Goal: Information Seeking & Learning: Learn about a topic

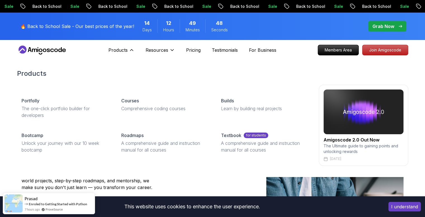
click at [131, 102] on p "Courses" at bounding box center [130, 100] width 18 height 7
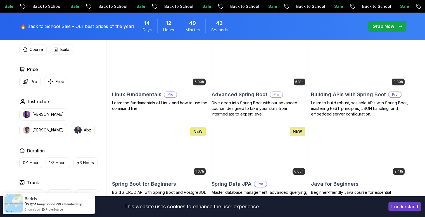
scroll to position [186, 0]
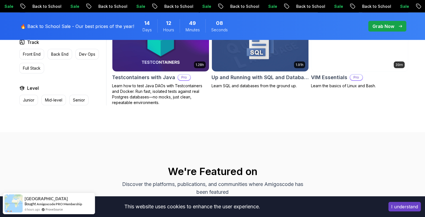
scroll to position [1564, 0]
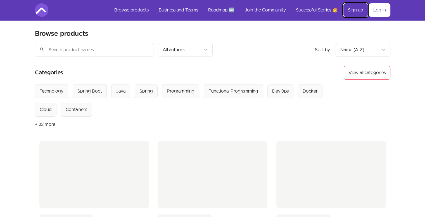
click at [359, 11] on link "Sign up" at bounding box center [355, 9] width 24 height 13
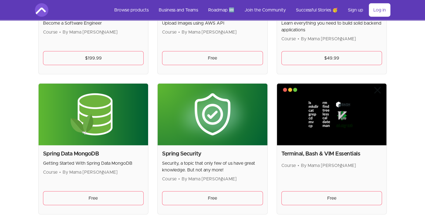
scroll to position [1488, 0]
